Goal: Transaction & Acquisition: Purchase product/service

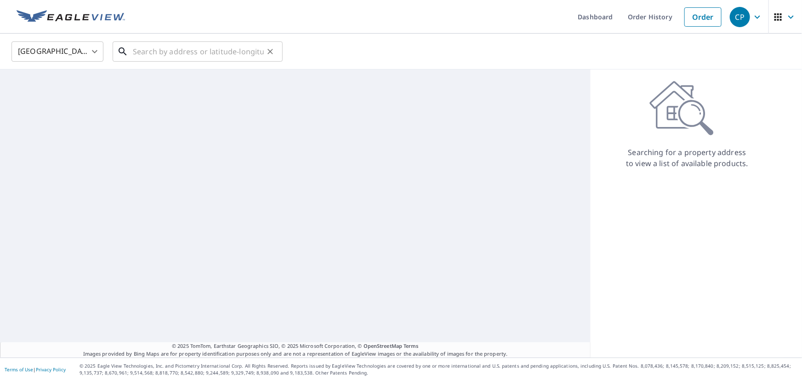
click at [161, 52] on input "text" at bounding box center [198, 52] width 131 height 26
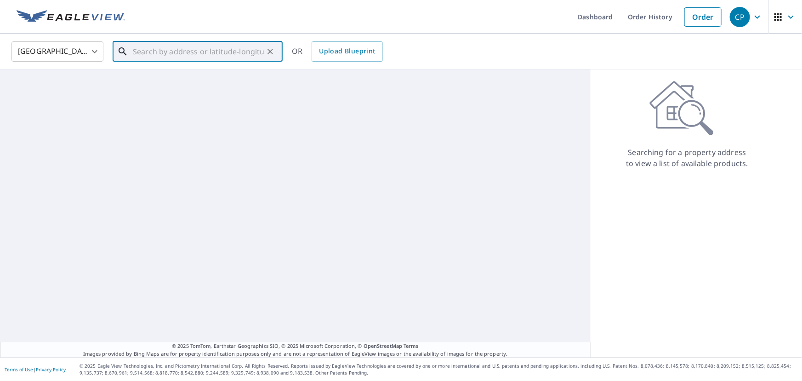
paste input "[STREET_ADDRESS][PERSON_NAME]"
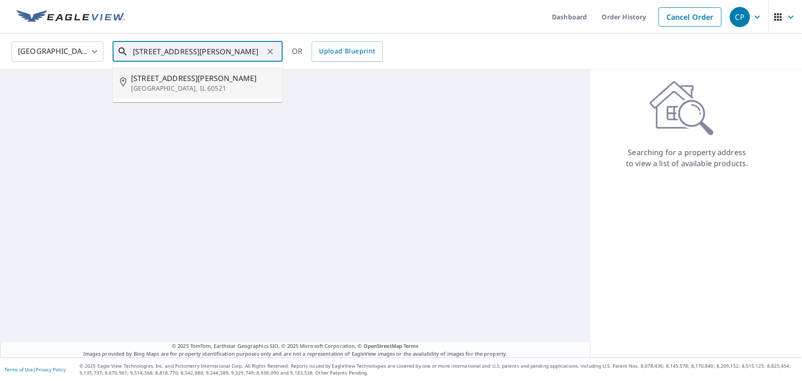
click at [172, 81] on span "[STREET_ADDRESS][PERSON_NAME]" at bounding box center [203, 78] width 144 height 11
type input "[STREET_ADDRESS][PERSON_NAME]"
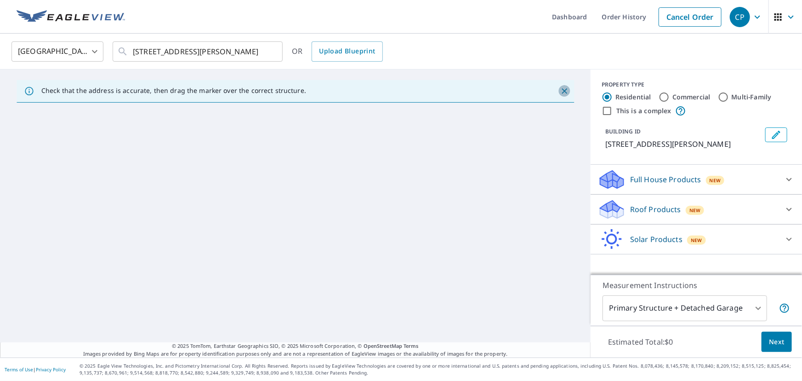
click at [560, 91] on icon "Close" at bounding box center [564, 90] width 9 height 9
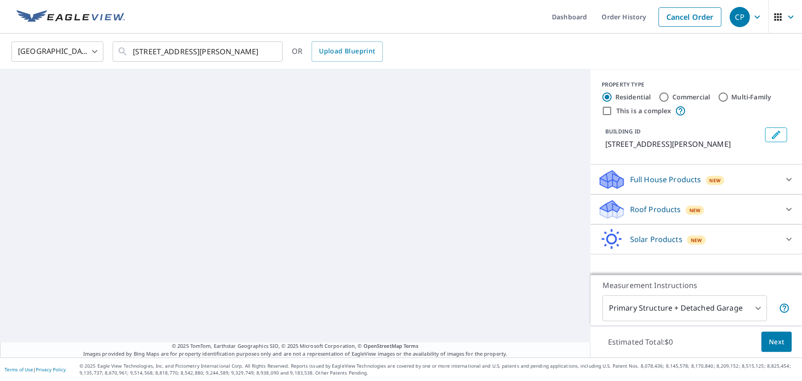
click at [657, 179] on p "Full House Products" at bounding box center [665, 179] width 71 height 11
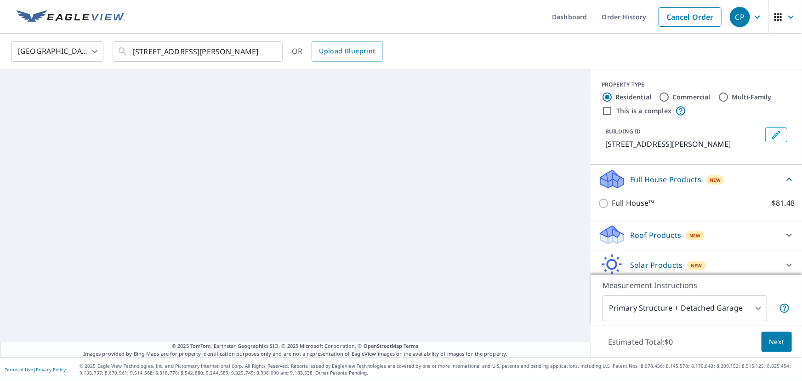
click at [673, 183] on p "Full House Products" at bounding box center [665, 179] width 71 height 11
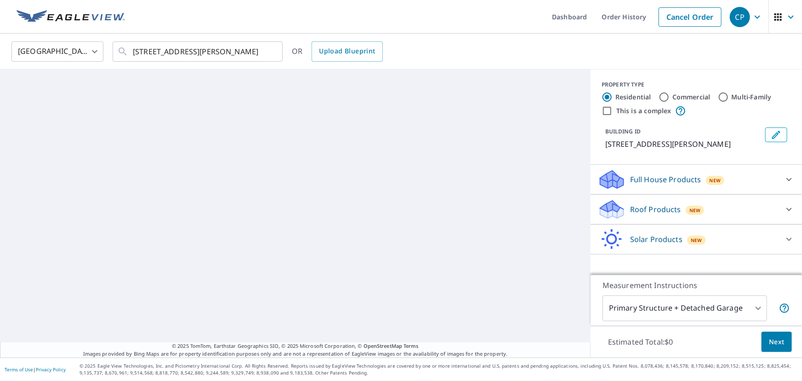
click at [638, 208] on p "Roof Products" at bounding box center [655, 209] width 51 height 11
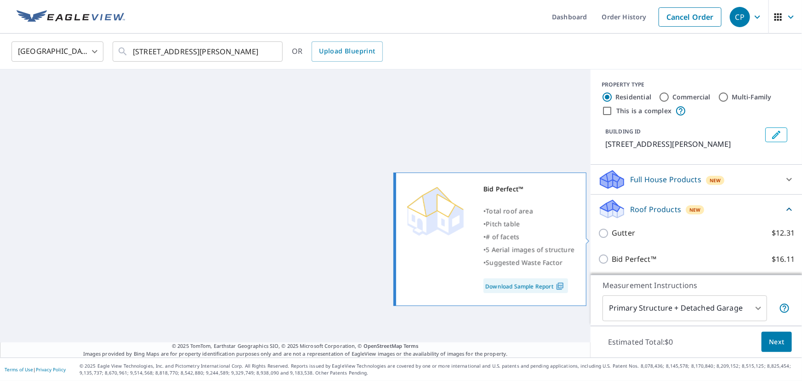
scroll to position [57, 0]
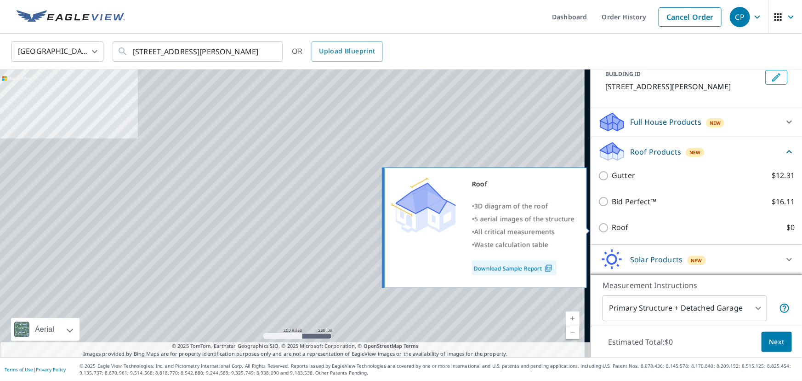
click at [598, 225] on input "Roof $0" at bounding box center [605, 227] width 14 height 11
checkbox input "true"
type input "3"
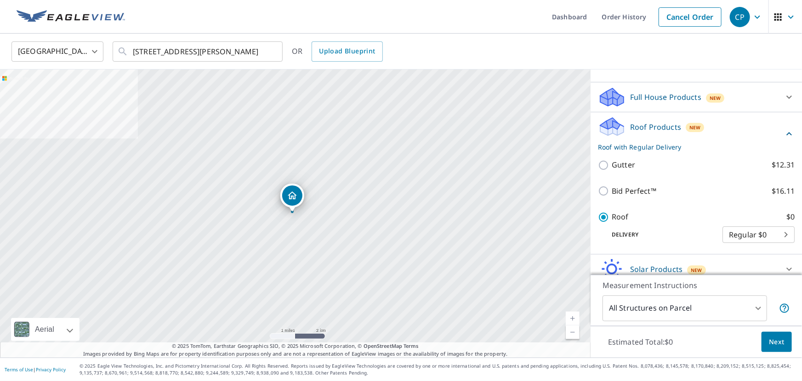
scroll to position [32, 0]
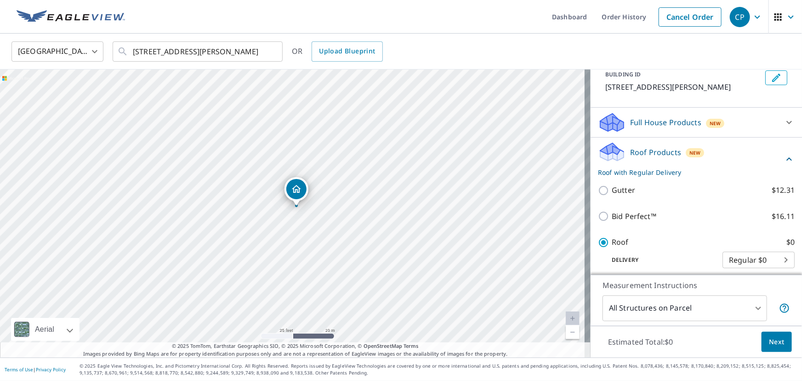
drag, startPoint x: 294, startPoint y: 210, endPoint x: 311, endPoint y: 214, distance: 17.4
click at [311, 214] on div "[STREET_ADDRESS][PERSON_NAME]" at bounding box center [295, 213] width 591 height 288
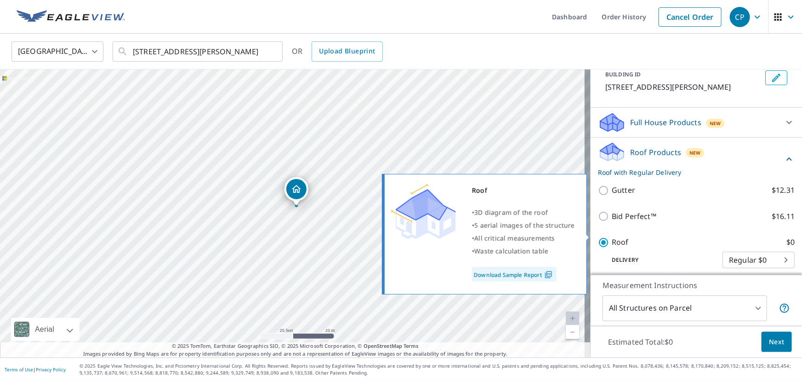
scroll to position [67, 0]
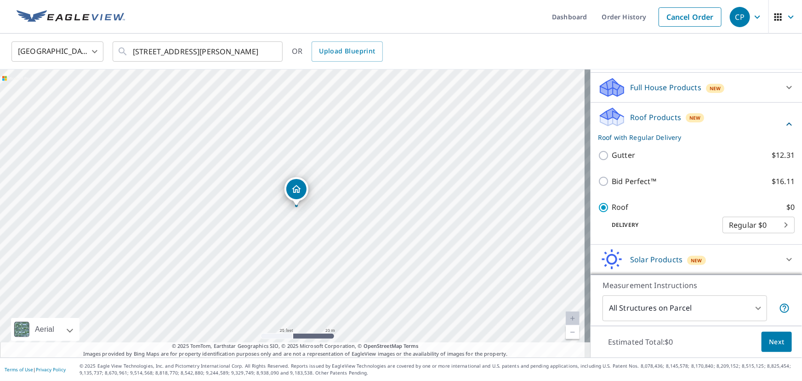
click at [774, 339] on span "Next" at bounding box center [777, 341] width 16 height 11
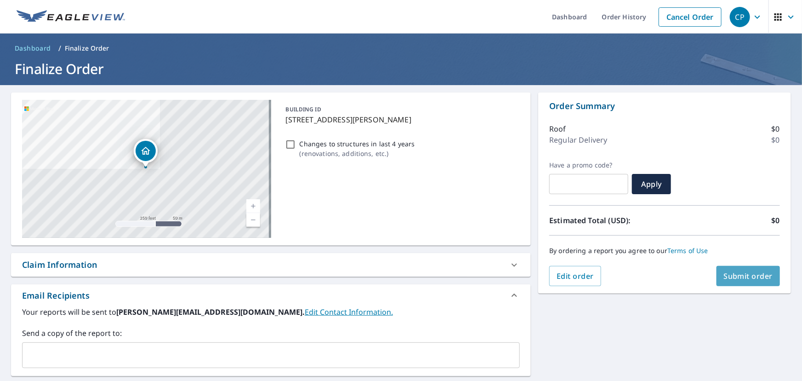
click at [741, 273] on span "Submit order" at bounding box center [748, 276] width 49 height 10
checkbox input "true"
